Goal: Information Seeking & Learning: Stay updated

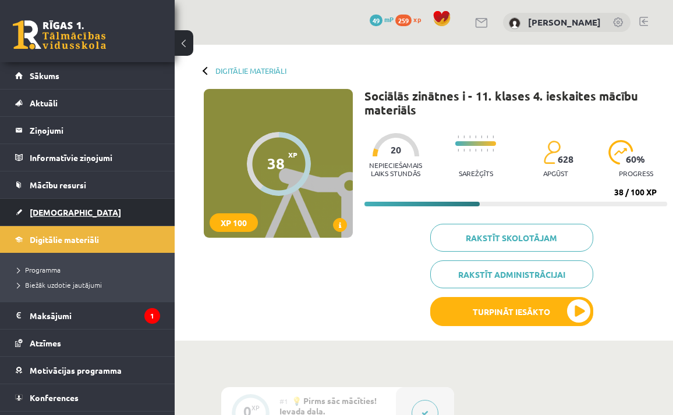
click at [74, 215] on link "[DEMOGRAPHIC_DATA]" at bounding box center [87, 212] width 145 height 27
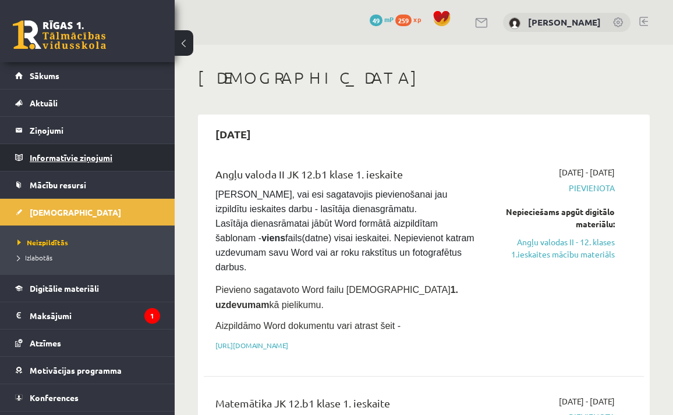
click at [72, 162] on legend "Informatīvie ziņojumi 0" at bounding box center [95, 157] width 130 height 27
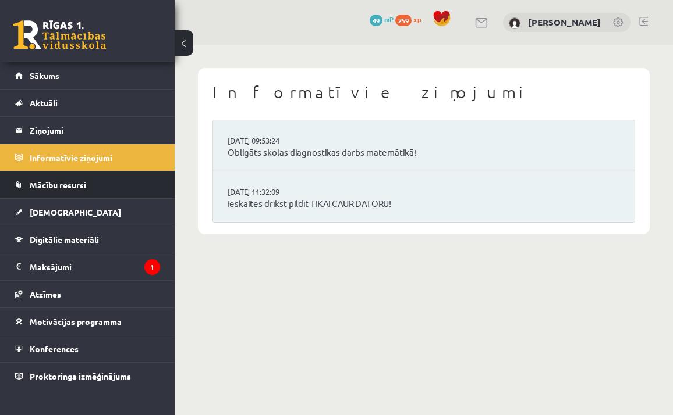
click at [70, 184] on span "Mācību resursi" at bounding box center [58, 185] width 56 height 10
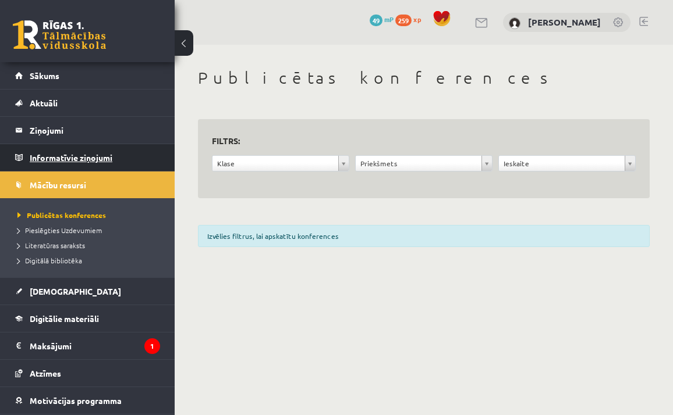
click at [78, 162] on legend "Informatīvie ziņojumi 0" at bounding box center [95, 157] width 130 height 27
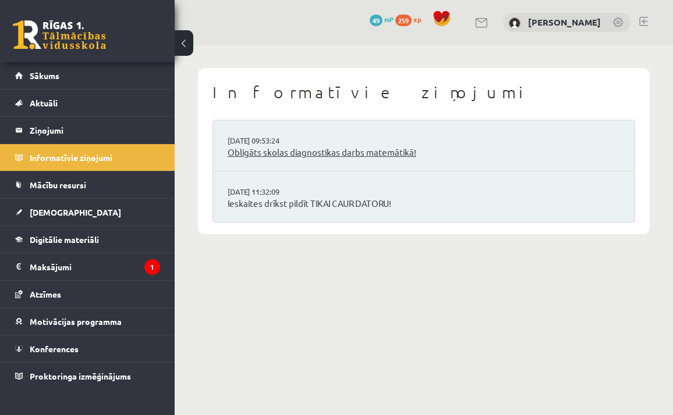
click at [285, 155] on link "Obligāts skolas diagnostikas darbs matemātikā!" at bounding box center [424, 152] width 392 height 13
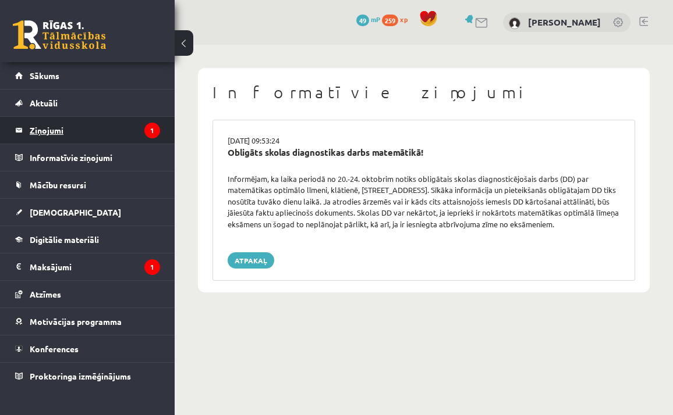
click at [122, 139] on legend "Ziņojumi 1" at bounding box center [95, 130] width 130 height 27
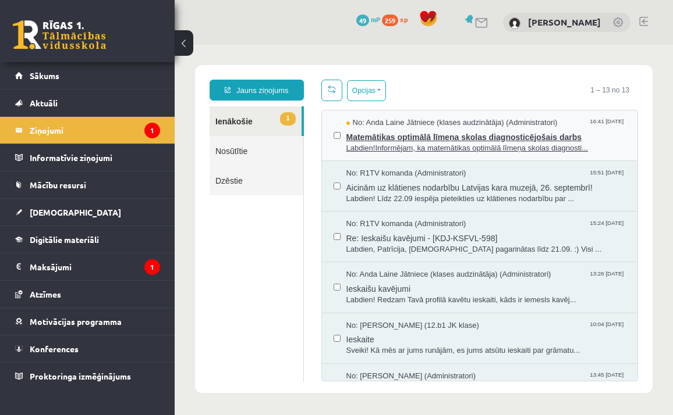
click at [386, 137] on span "Matemātikas optimālā līmeņa skolas diagnosticējošais darbs" at bounding box center [486, 136] width 280 height 15
